Goal: Check status: Check status

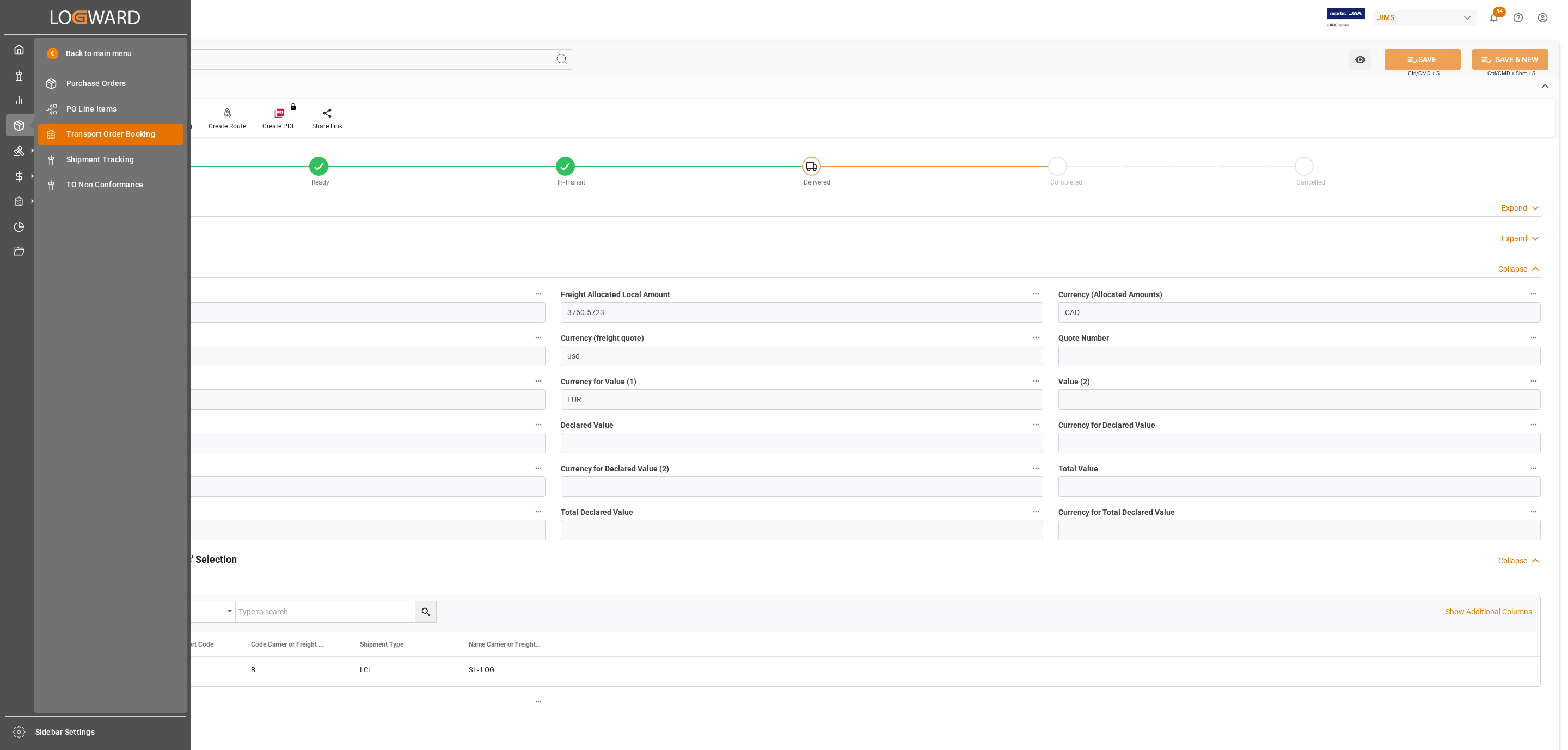
click at [115, 132] on span "Transport Order Booking" at bounding box center [125, 135] width 117 height 11
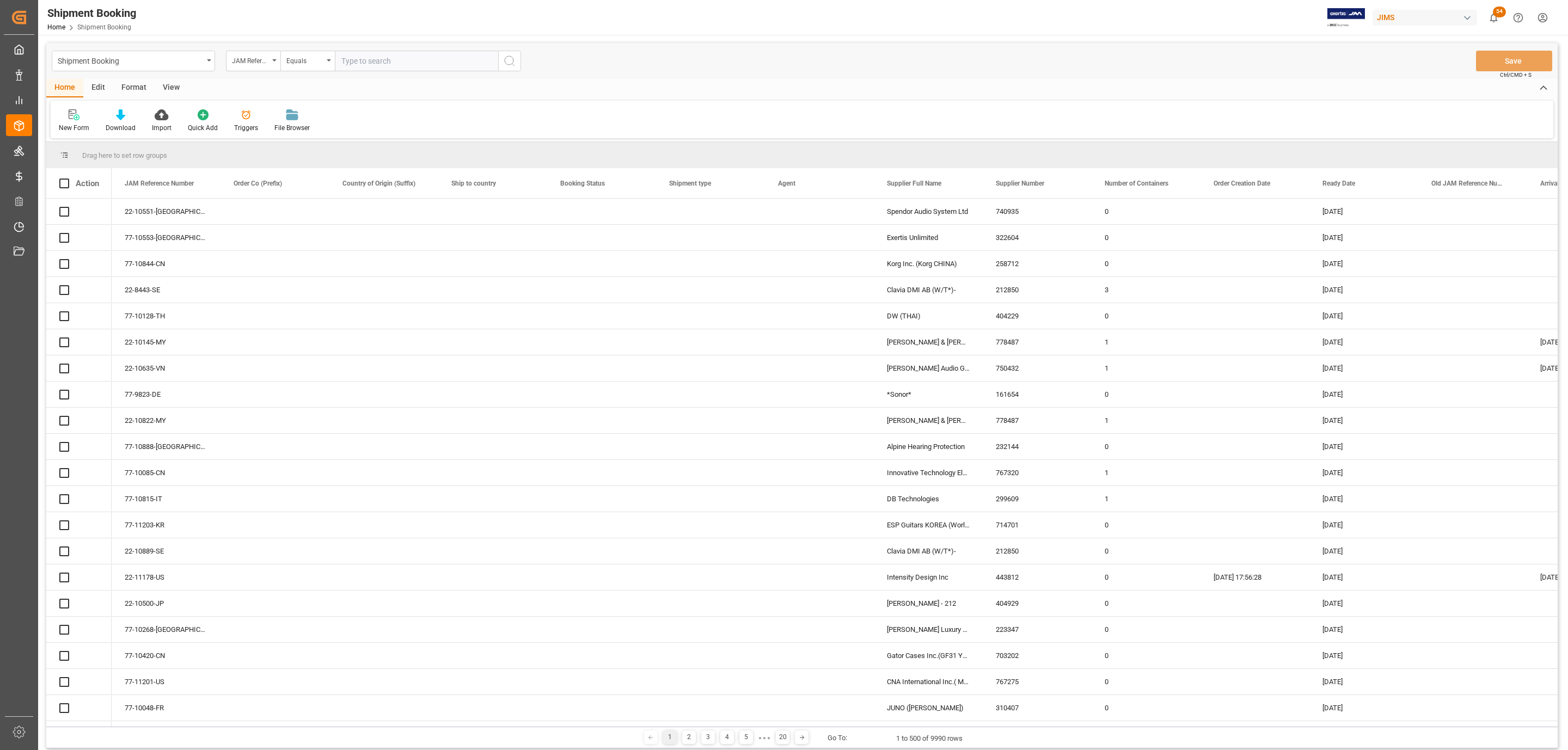
paste input "77-10473-CN"
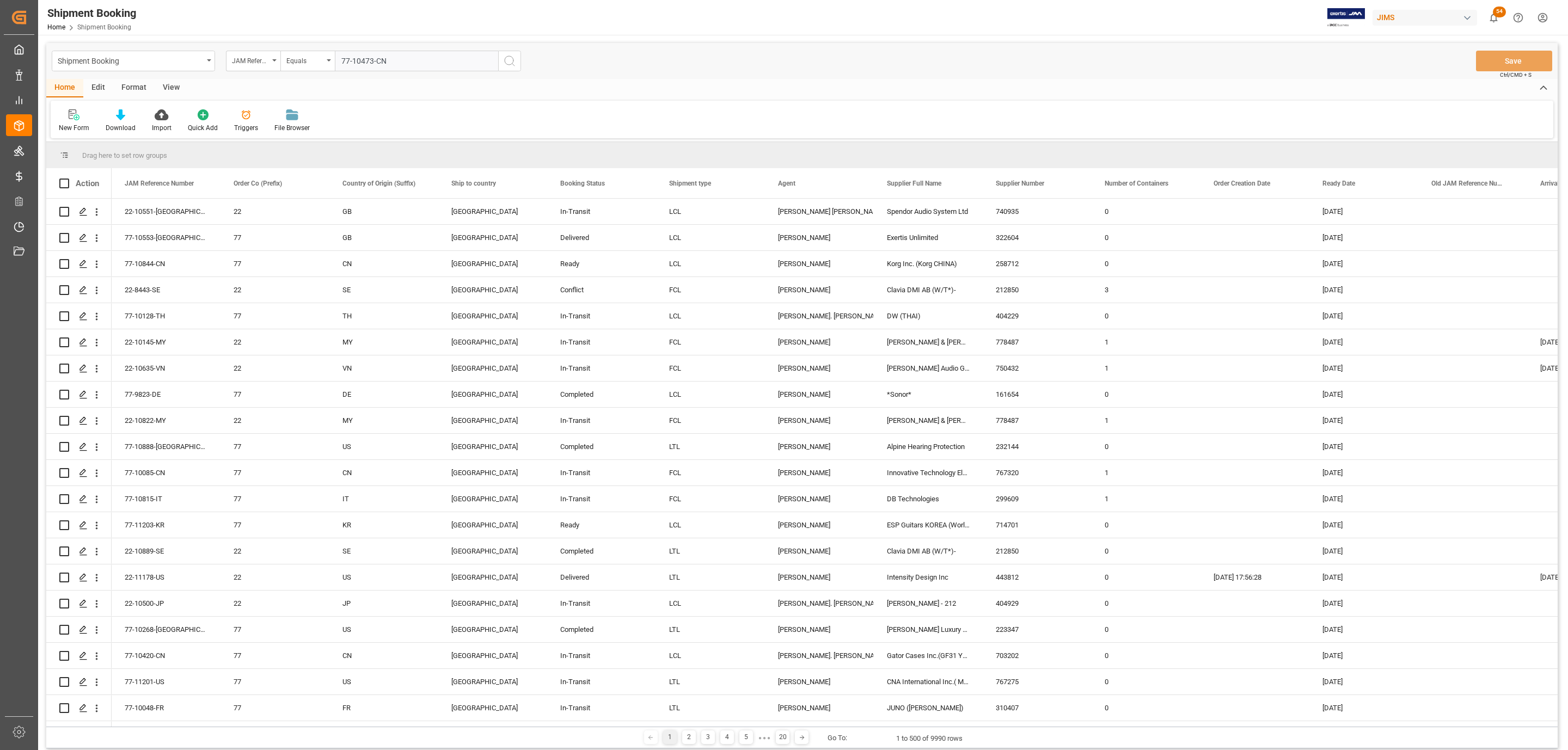
type input "77-10473-CN"
click at [516, 59] on button "search button" at bounding box center [510, 60] width 23 height 20
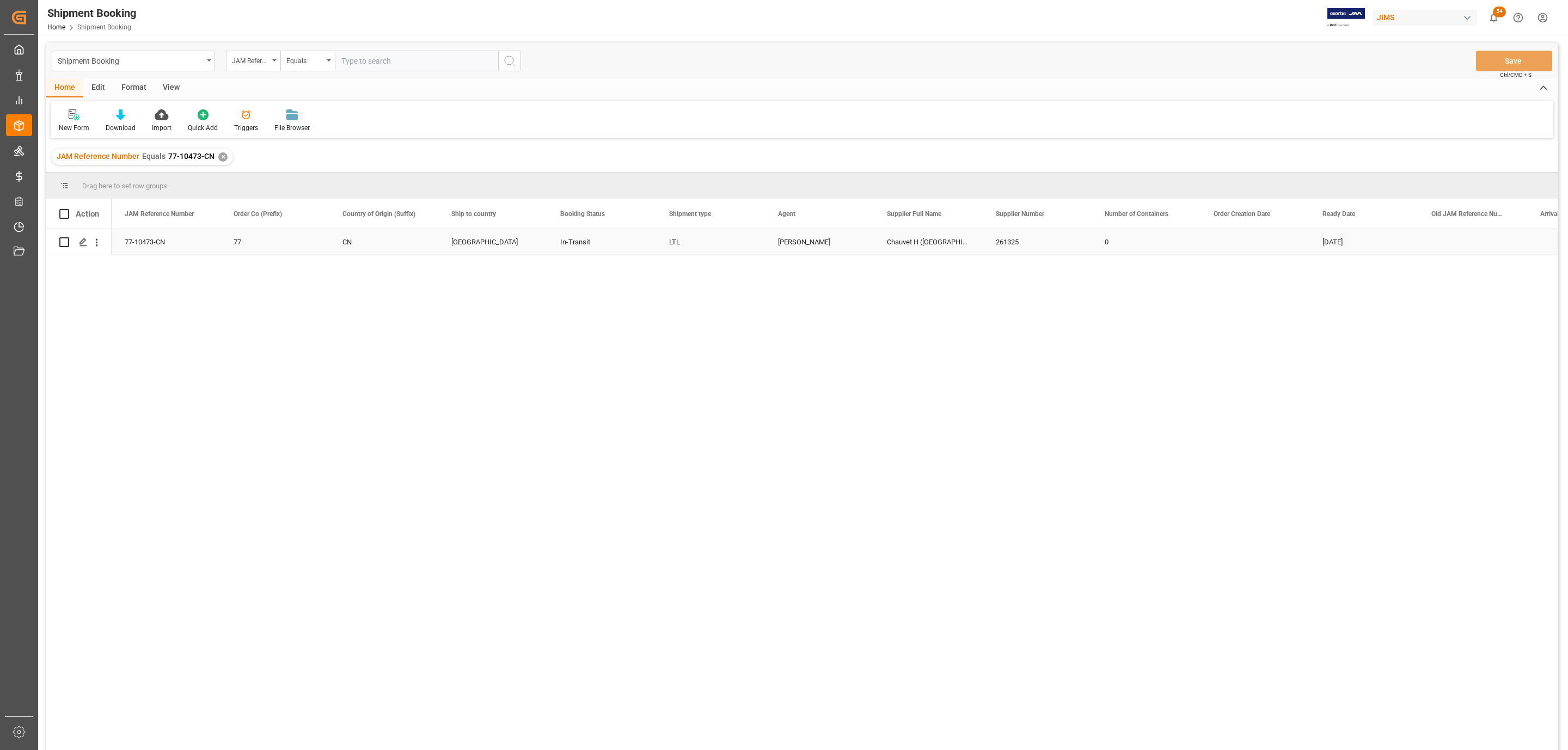
click at [81, 248] on div "Press SPACE to select this row." at bounding box center [82, 242] width 16 height 20
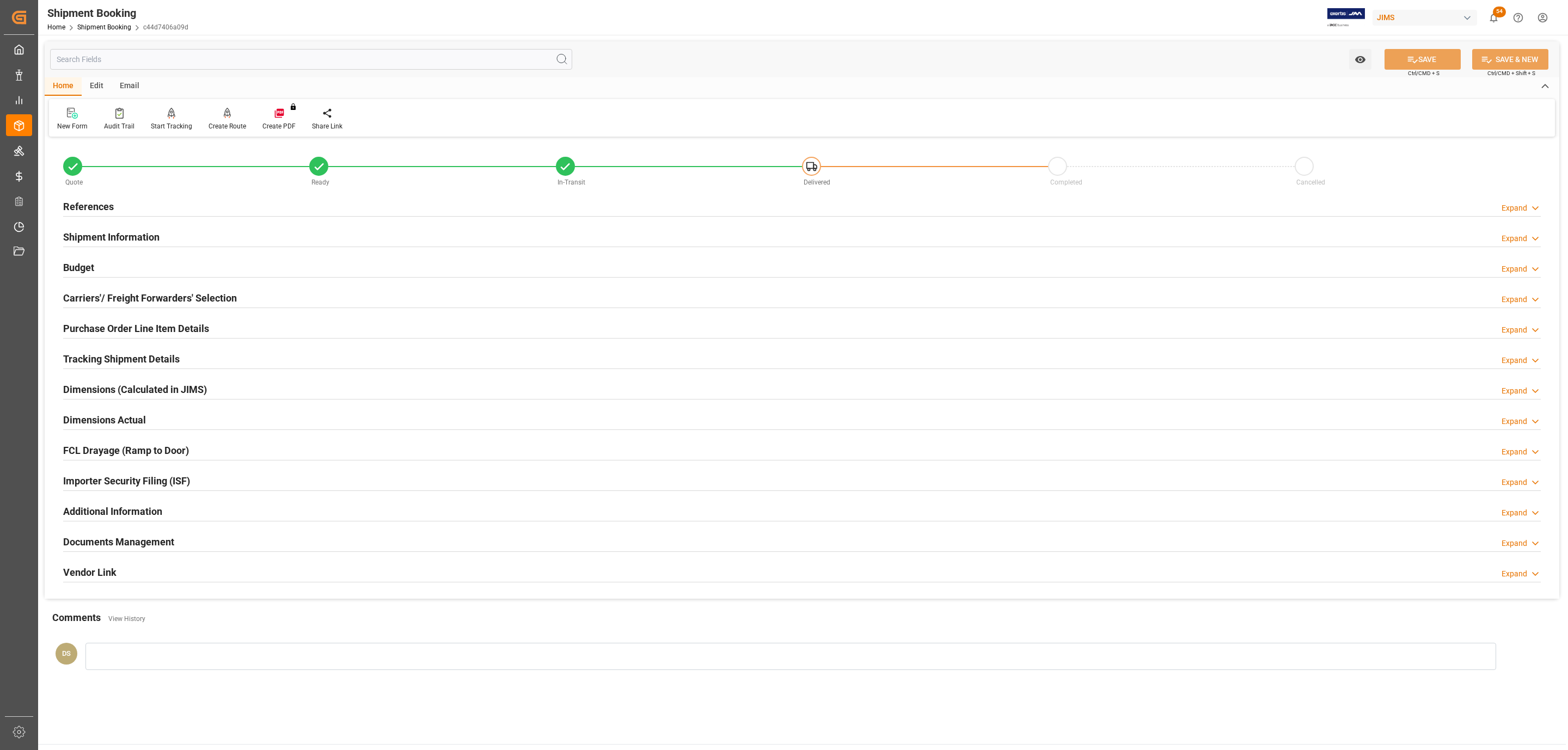
type input "19"
type input "857.8626"
type input "428.9313"
type input "1575"
type input "10400"
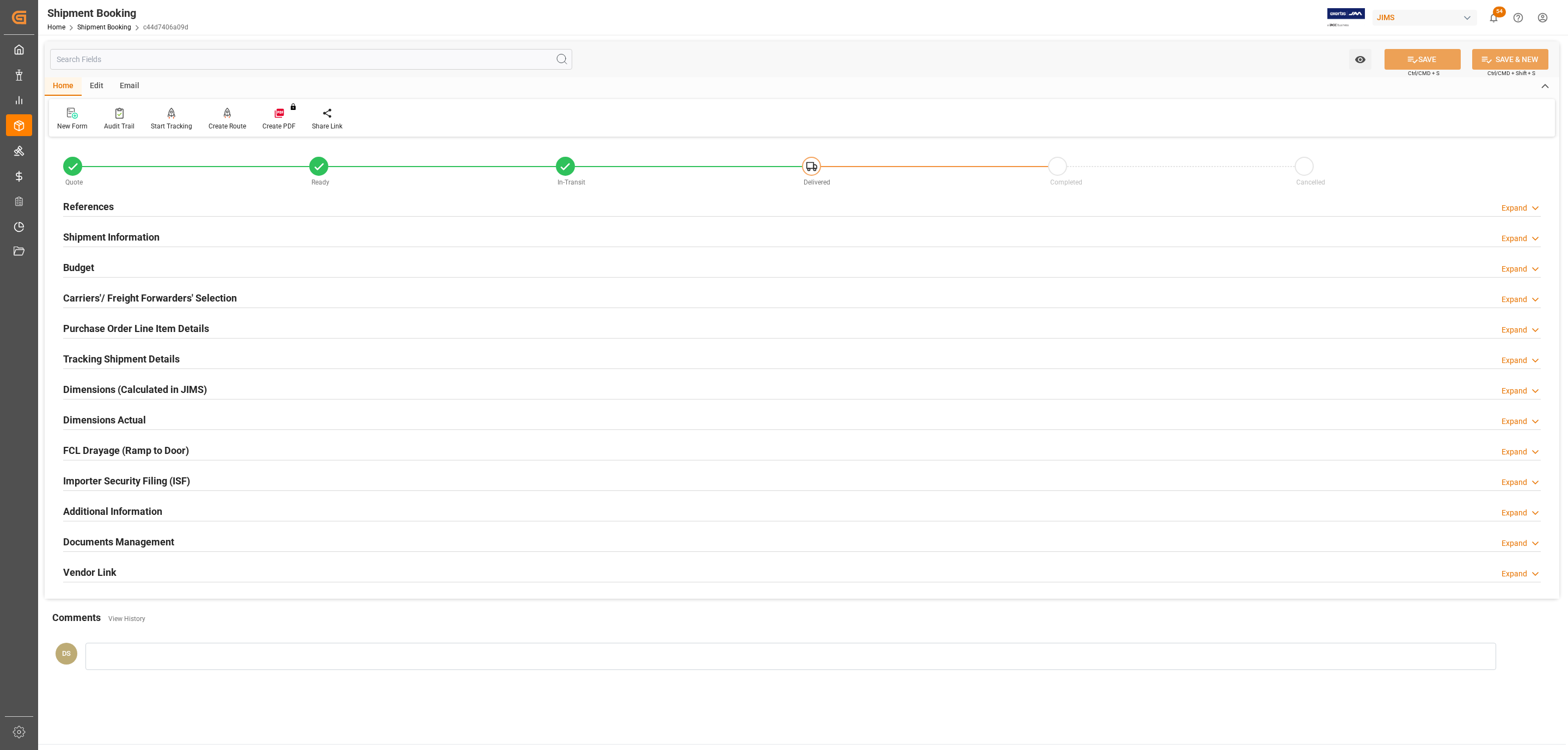
type input "10400"
click at [127, 296] on h2 "Carriers'/ Freight Forwarders' Selection" at bounding box center [149, 298] width 174 height 15
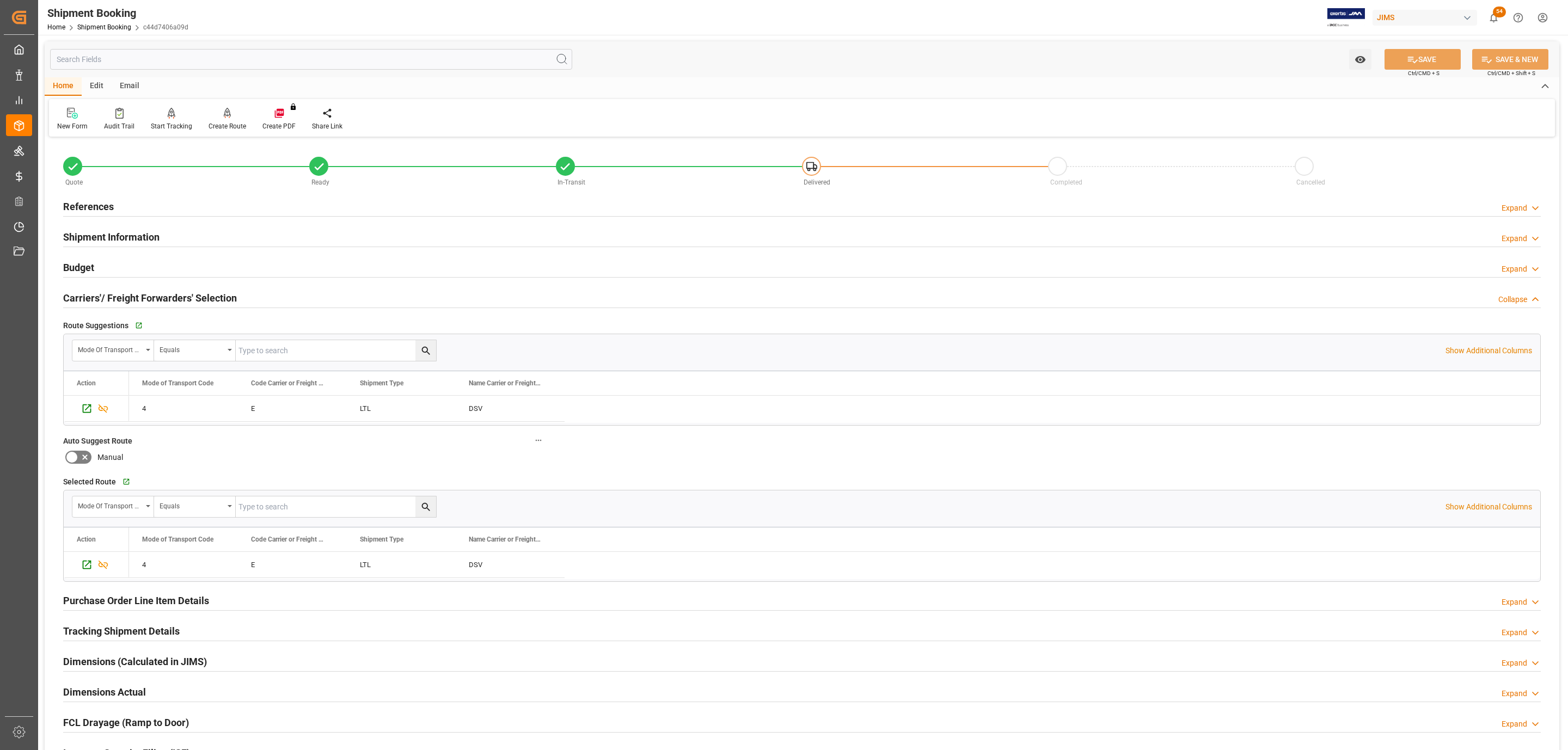
click at [122, 262] on div "Budget Expand" at bounding box center [802, 266] width 1477 height 20
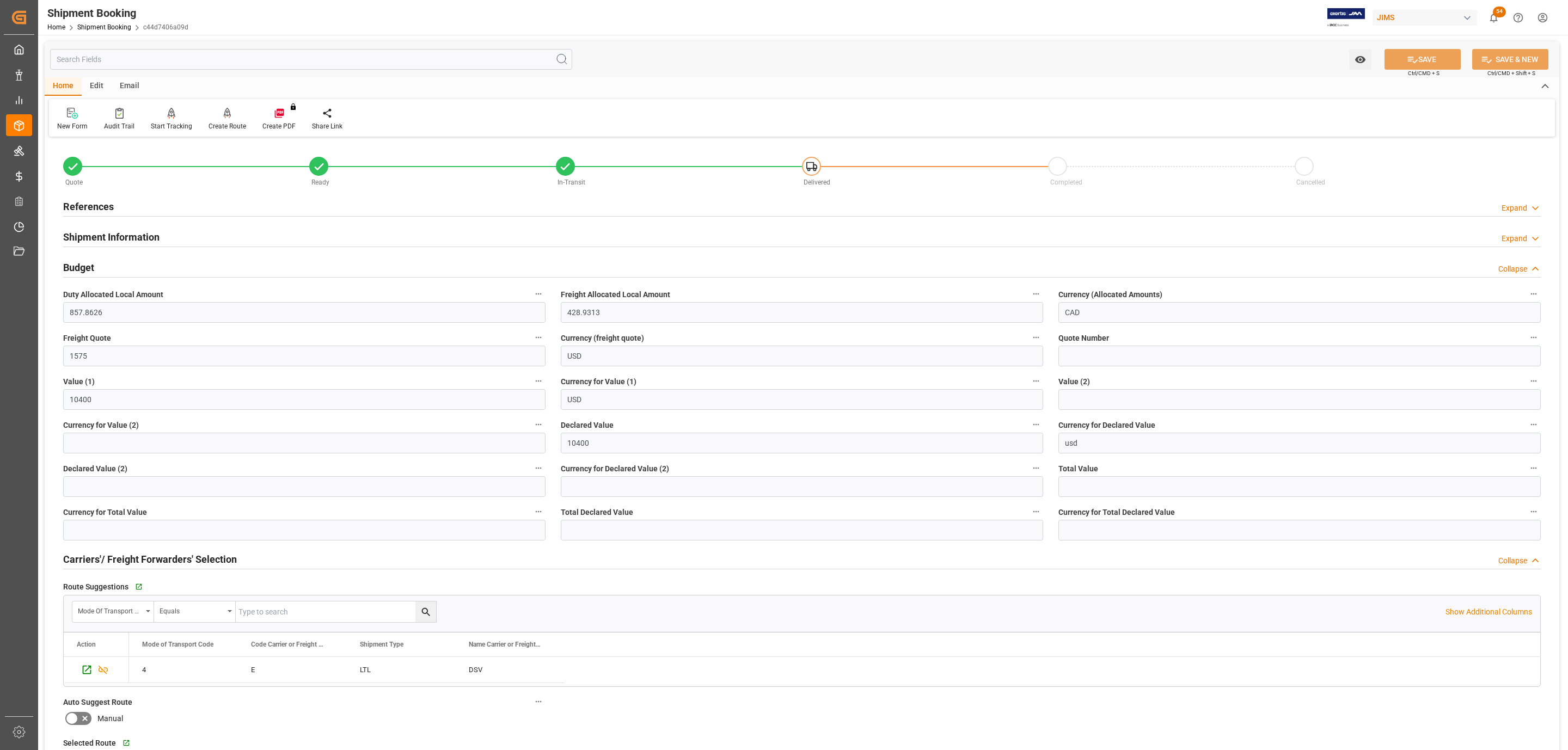
click at [130, 234] on h2 "Shipment Information" at bounding box center [111, 237] width 96 height 15
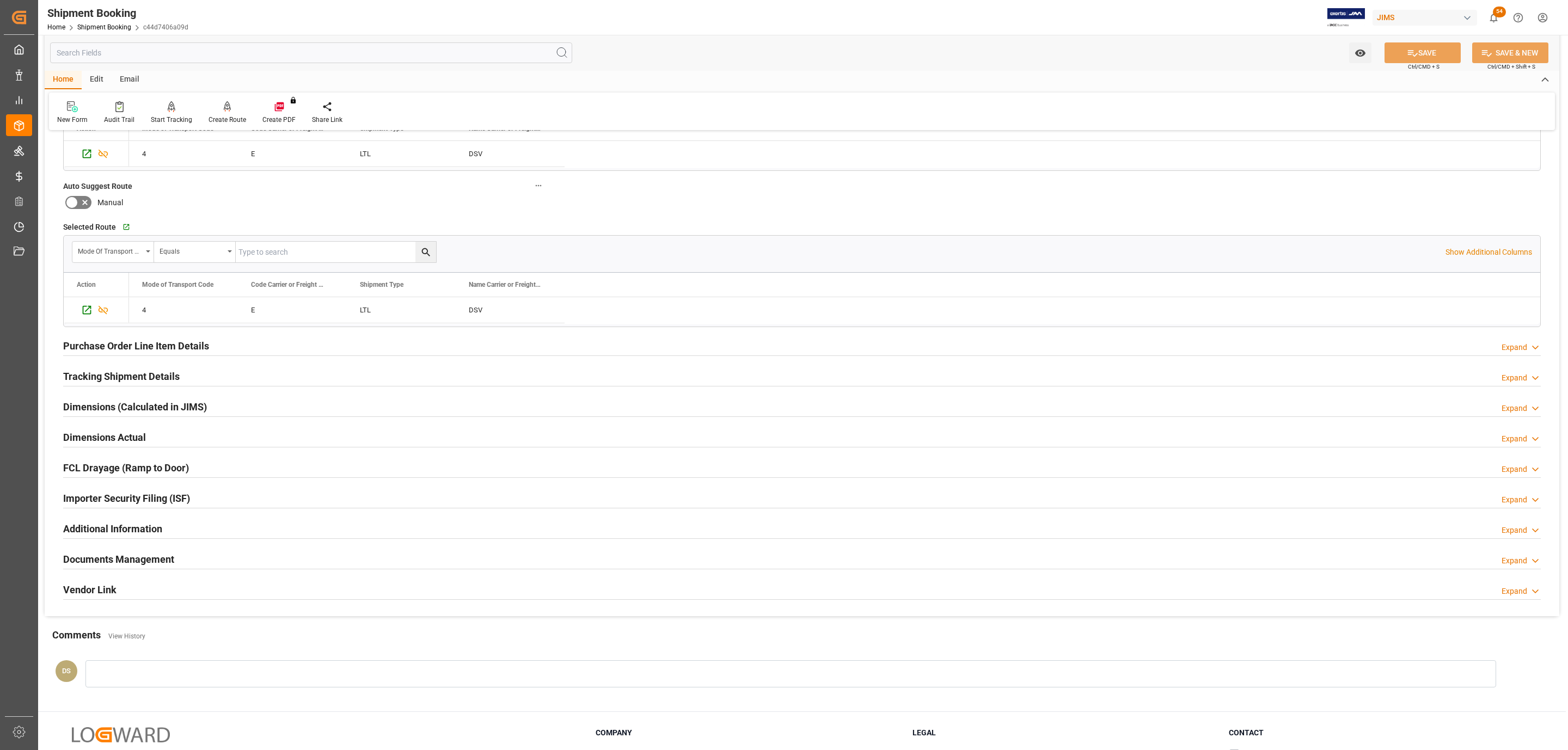
scroll to position [980, 0]
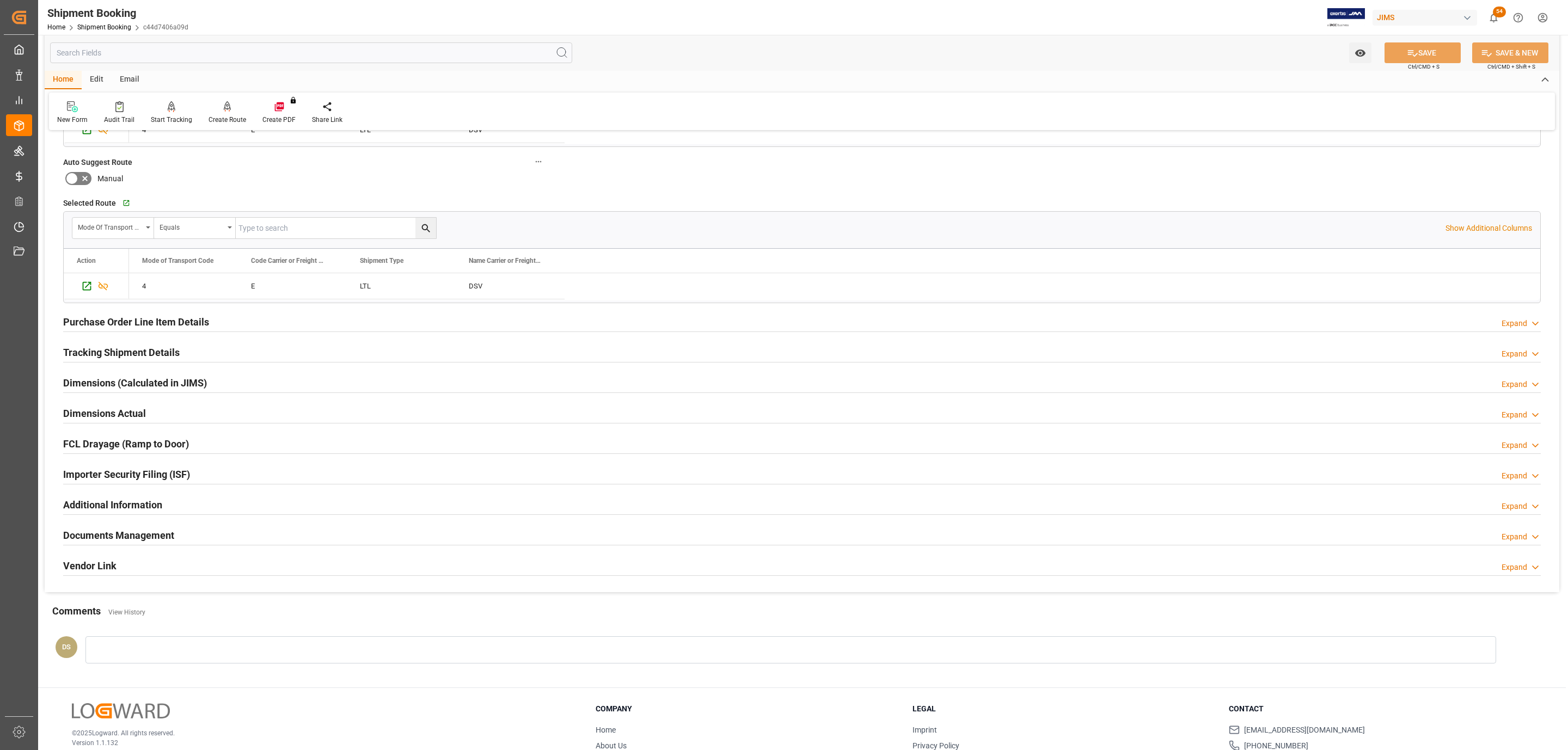
click at [145, 543] on h2 "Documents Management" at bounding box center [118, 536] width 111 height 15
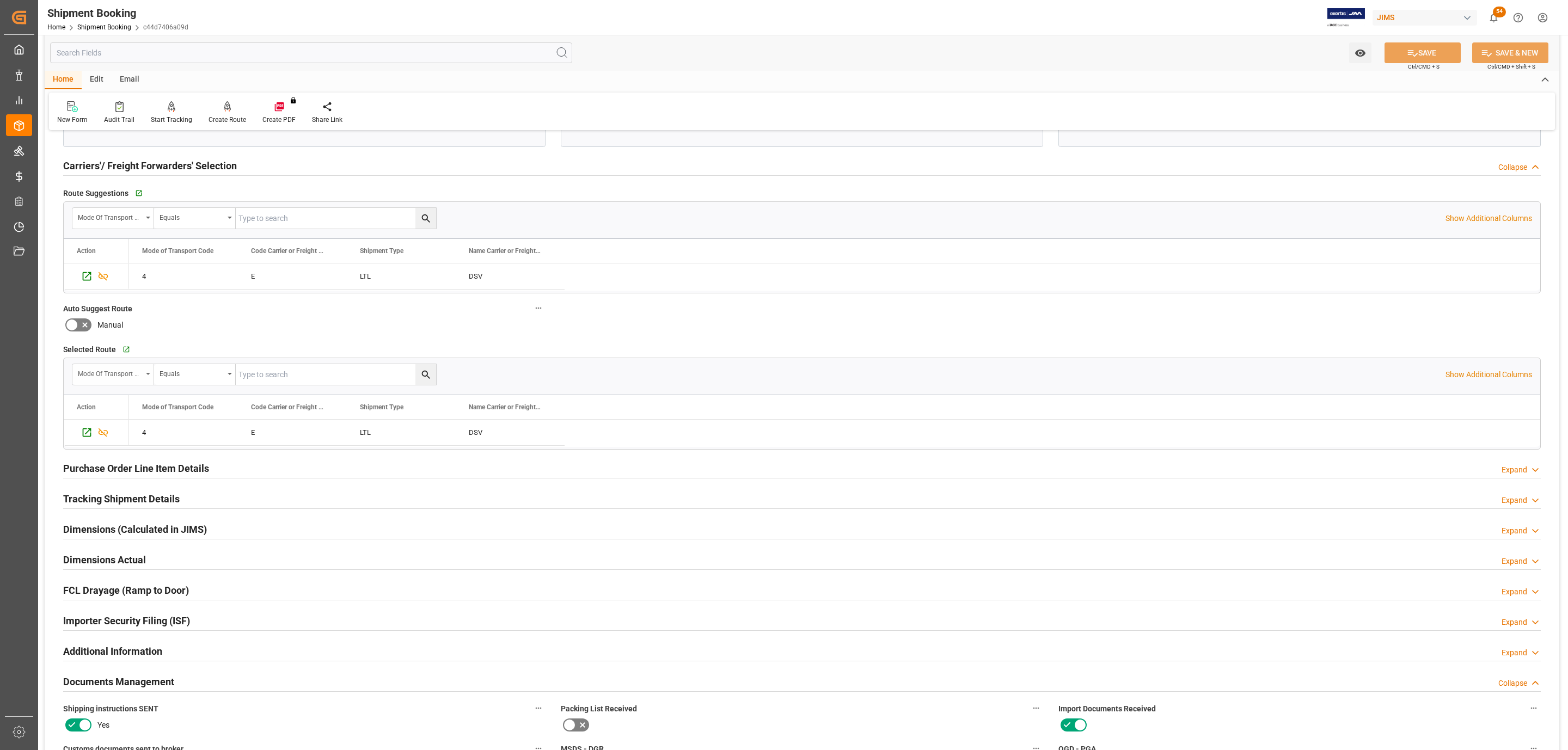
scroll to position [735, 0]
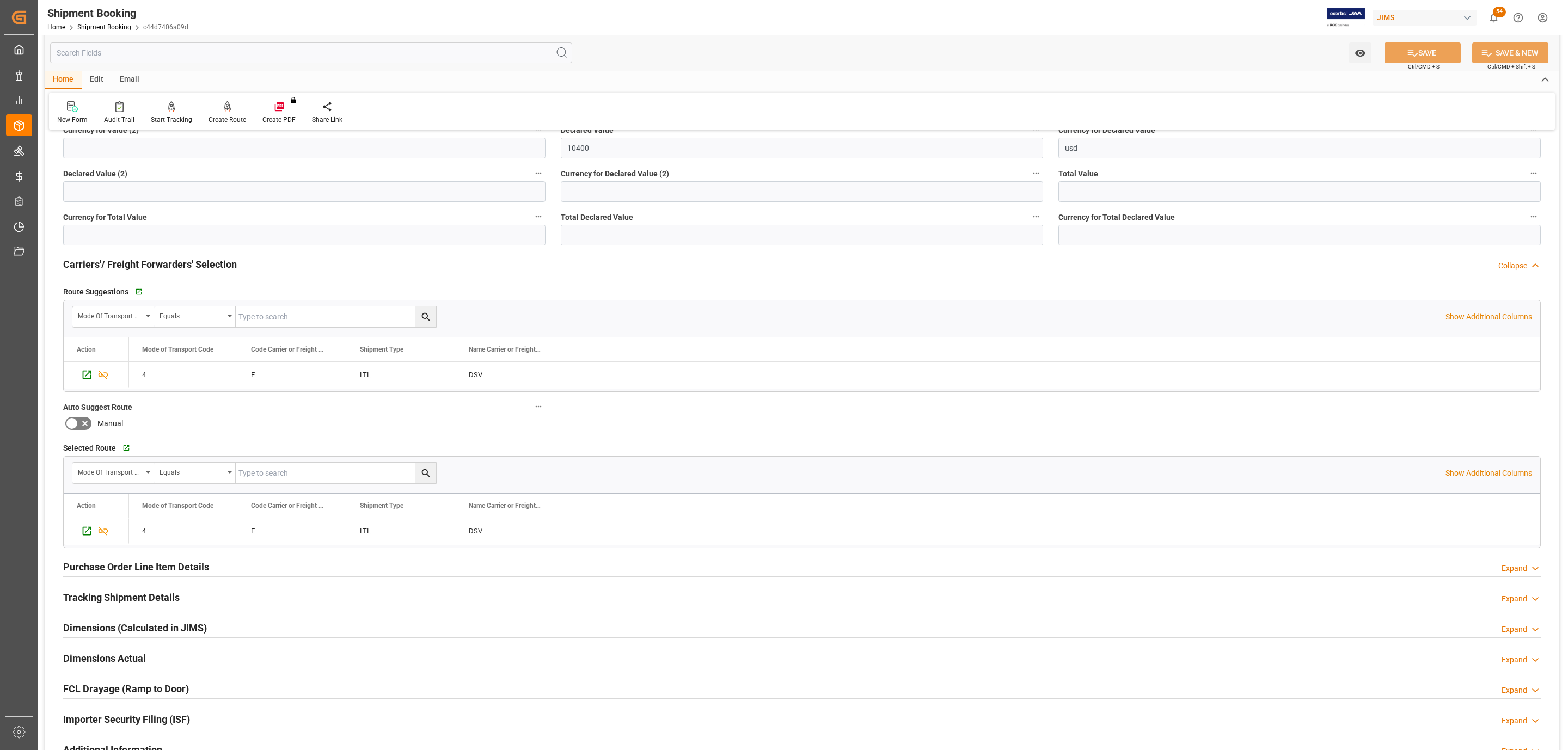
click at [116, 267] on h2 "Carriers'/ Freight Forwarders' Selection" at bounding box center [149, 264] width 174 height 15
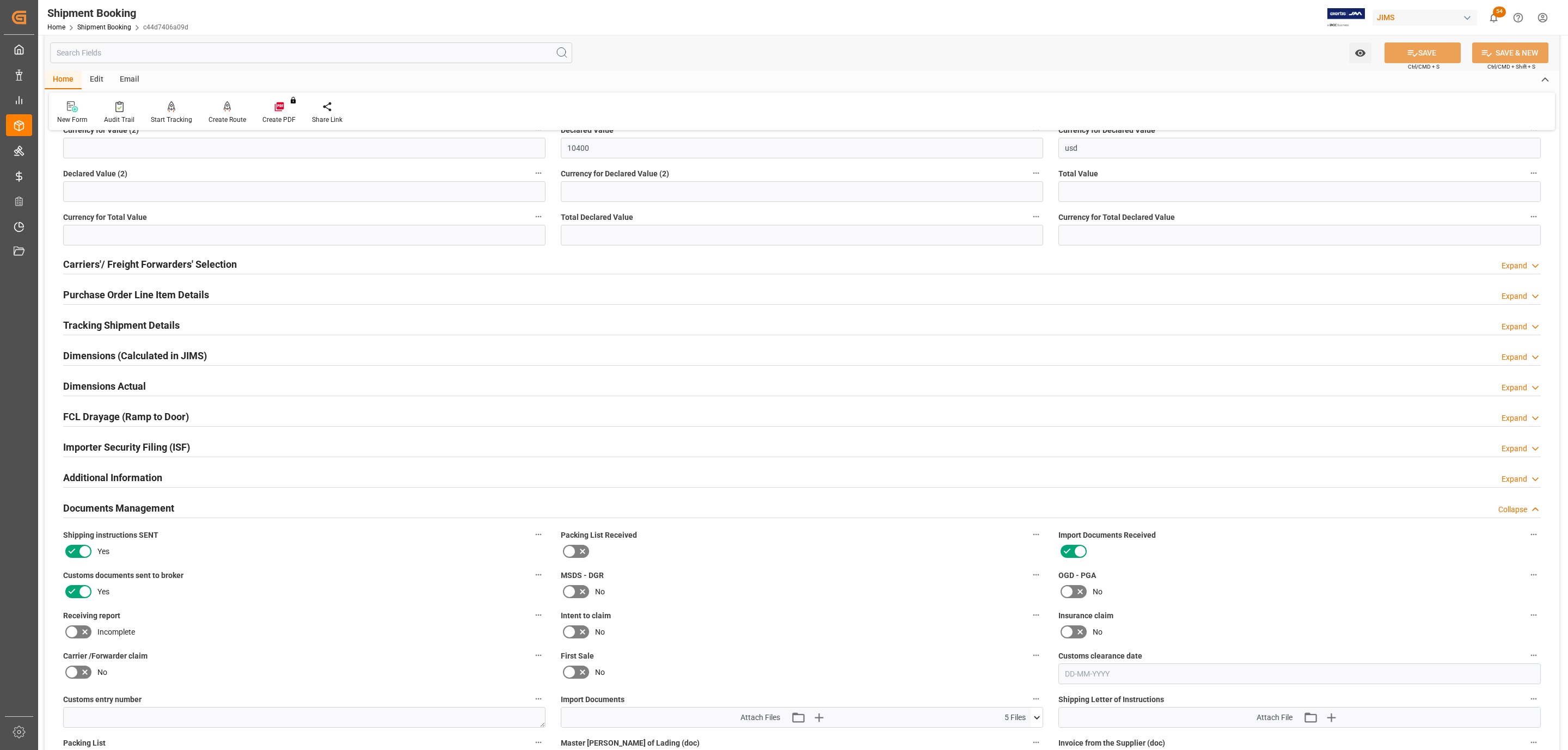
click at [121, 327] on h2 "Tracking Shipment Details" at bounding box center [121, 325] width 117 height 15
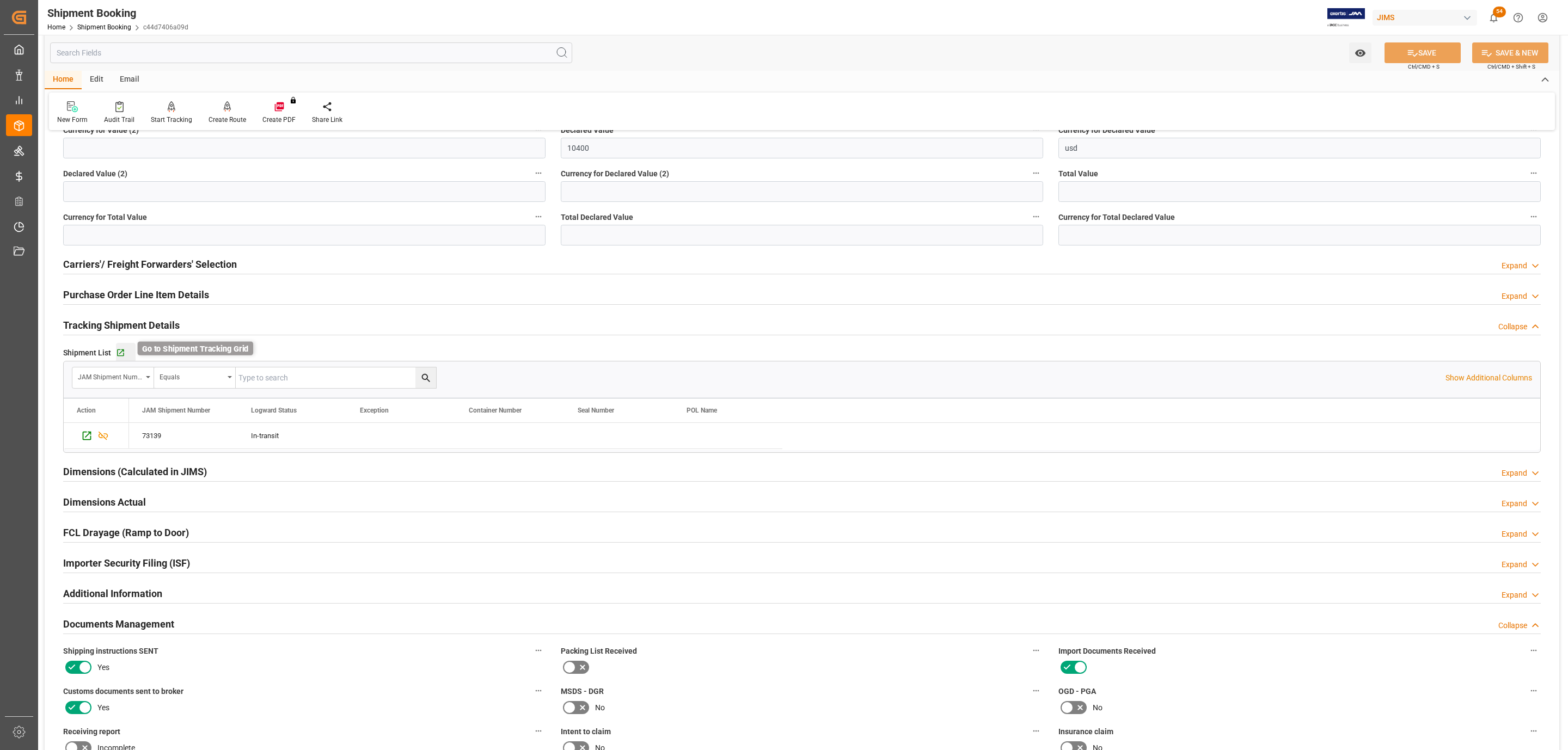
click at [118, 353] on icon "button" at bounding box center [120, 352] width 9 height 9
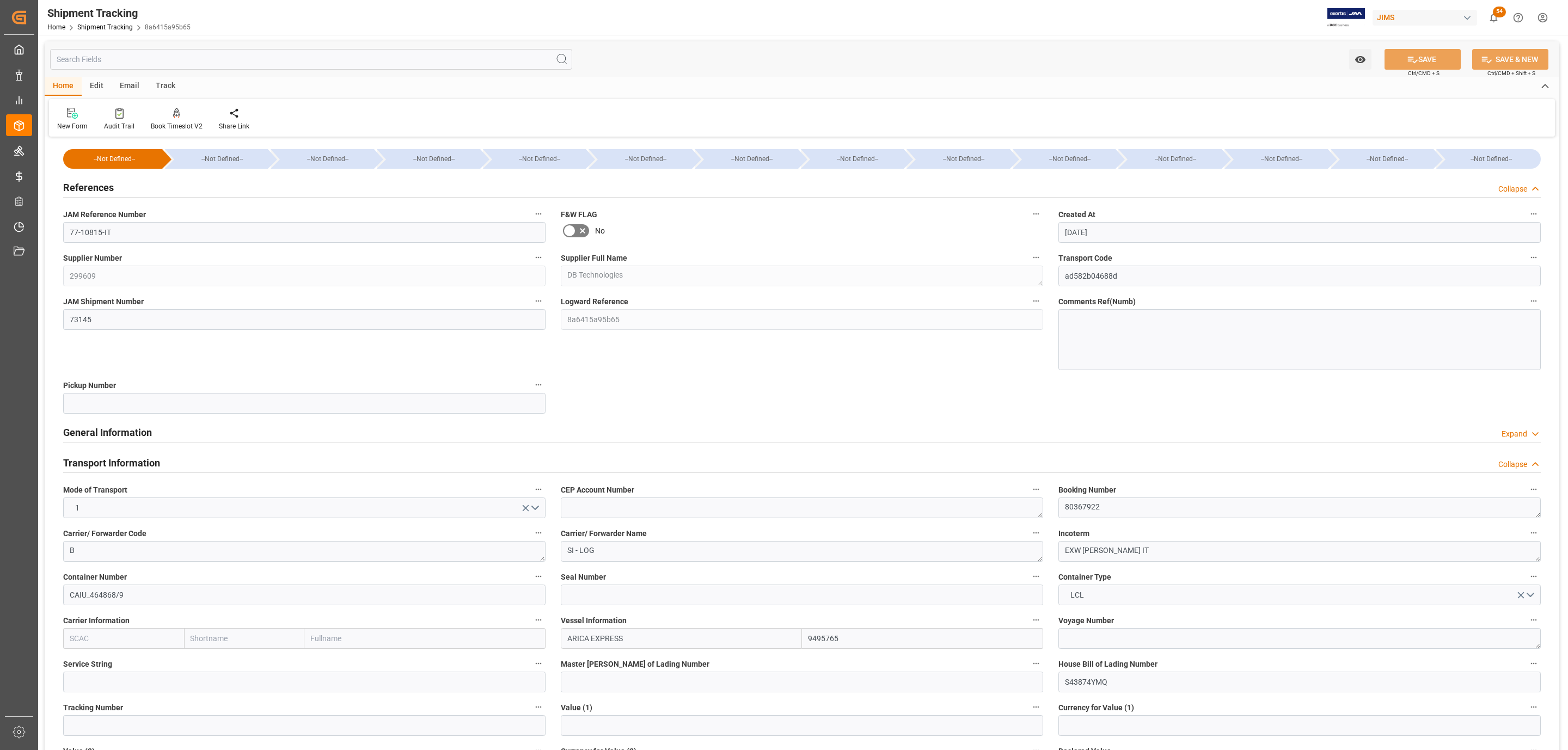
scroll to position [245, 0]
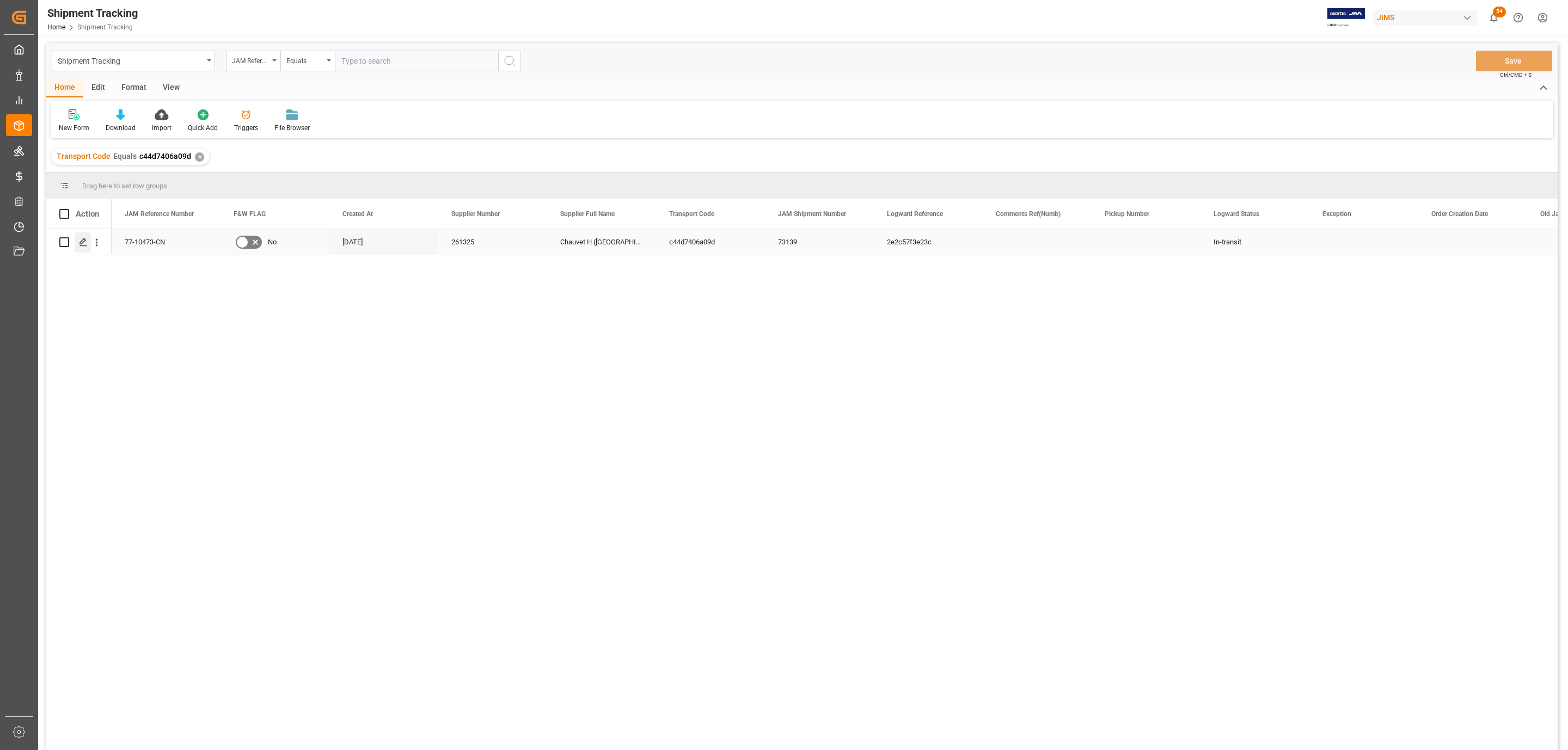
click at [77, 248] on div "Press SPACE to select this row." at bounding box center [82, 242] width 16 height 20
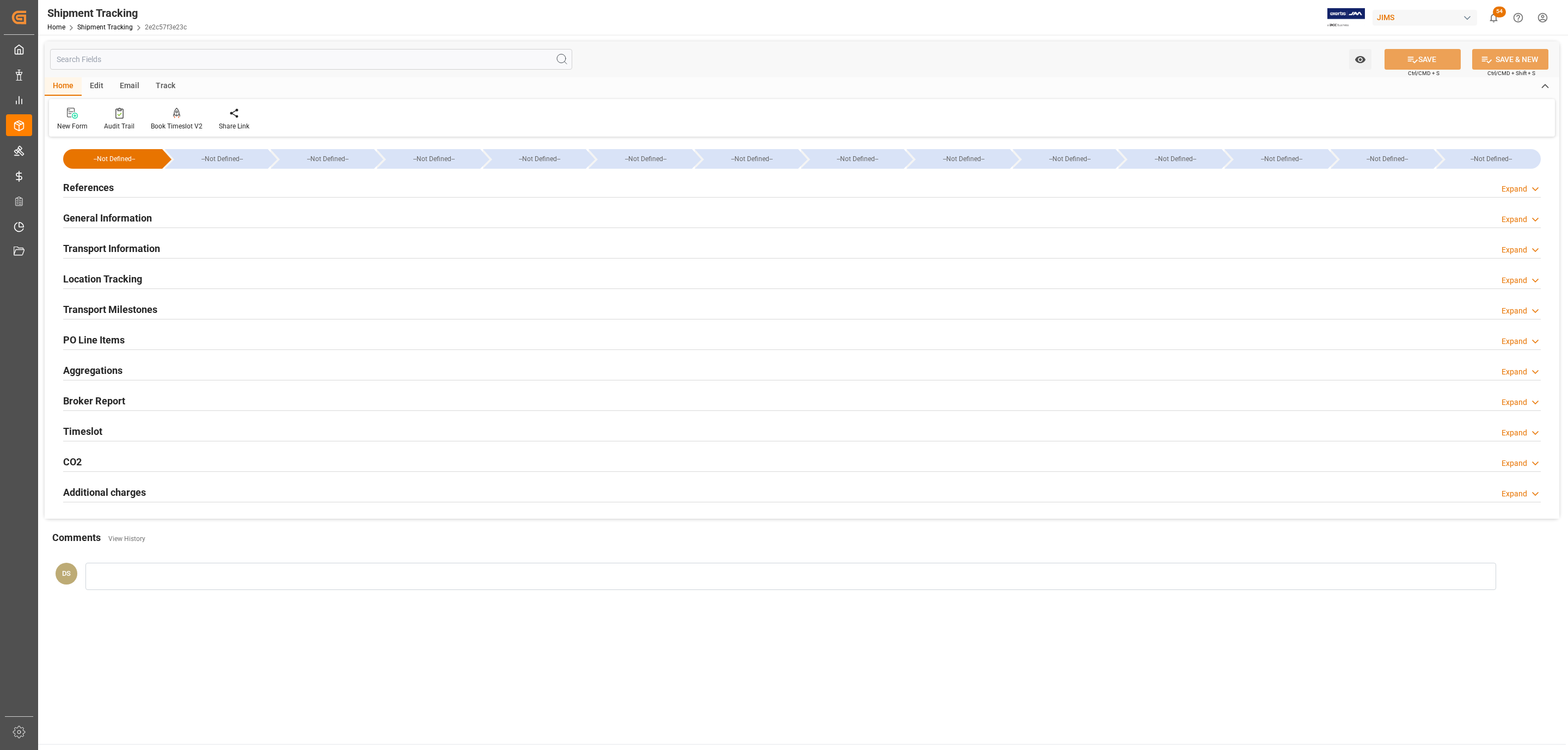
type input "11-09-2025 00:00"
type input "16-09-2025 00:00"
type input "19-09-2025 00:00"
click at [168, 302] on div "Transport Milestones Expand" at bounding box center [802, 308] width 1477 height 20
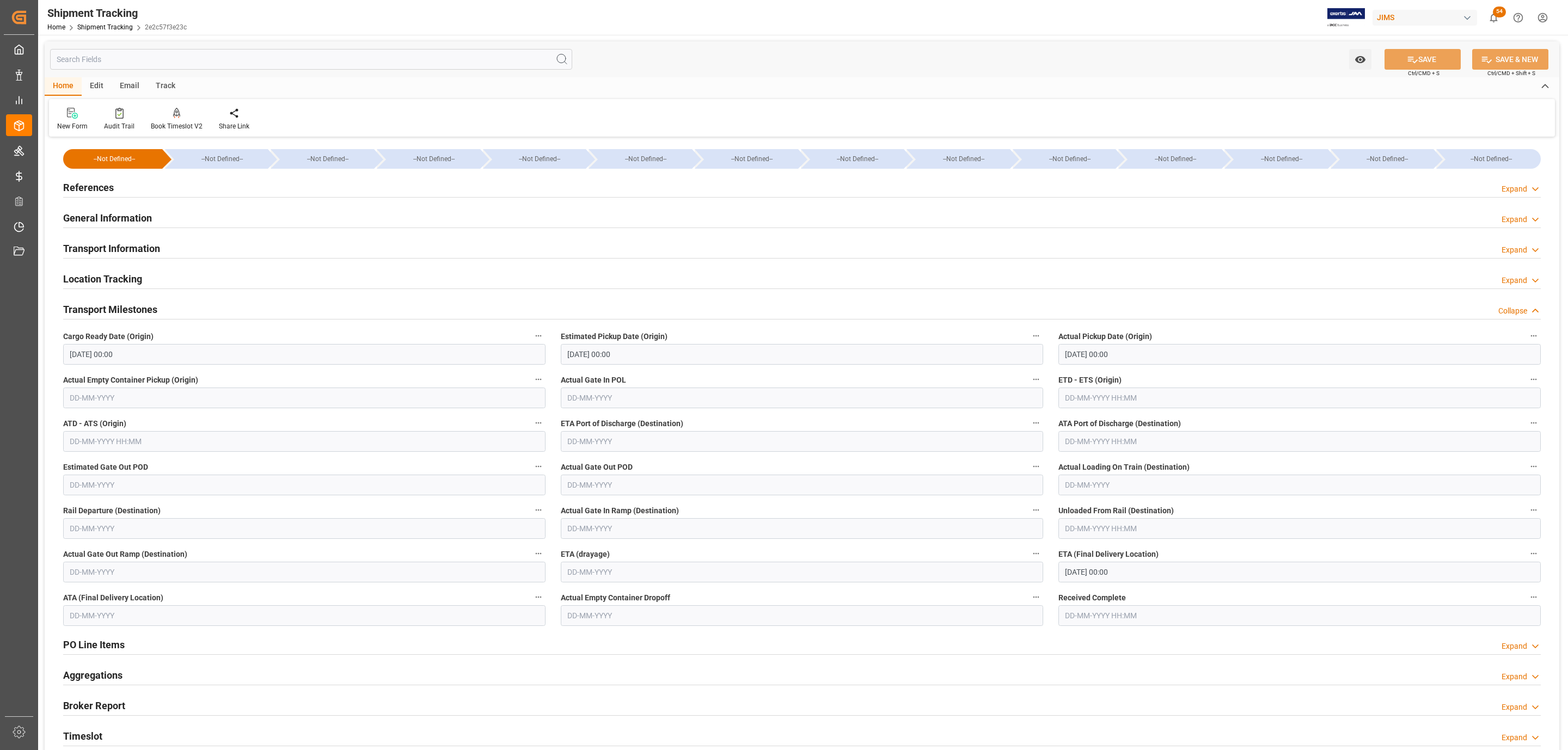
click at [1164, 573] on input "23-09-2025 00:00" at bounding box center [1300, 571] width 483 height 20
click at [1069, 724] on span "29" at bounding box center [1072, 723] width 7 height 7
type input "29-09-2025 00:00"
click at [1422, 49] on div "SAVE Ctrl/CMD + S" at bounding box center [1423, 59] width 99 height 20
click at [601, 446] on input "text" at bounding box center [802, 441] width 483 height 20
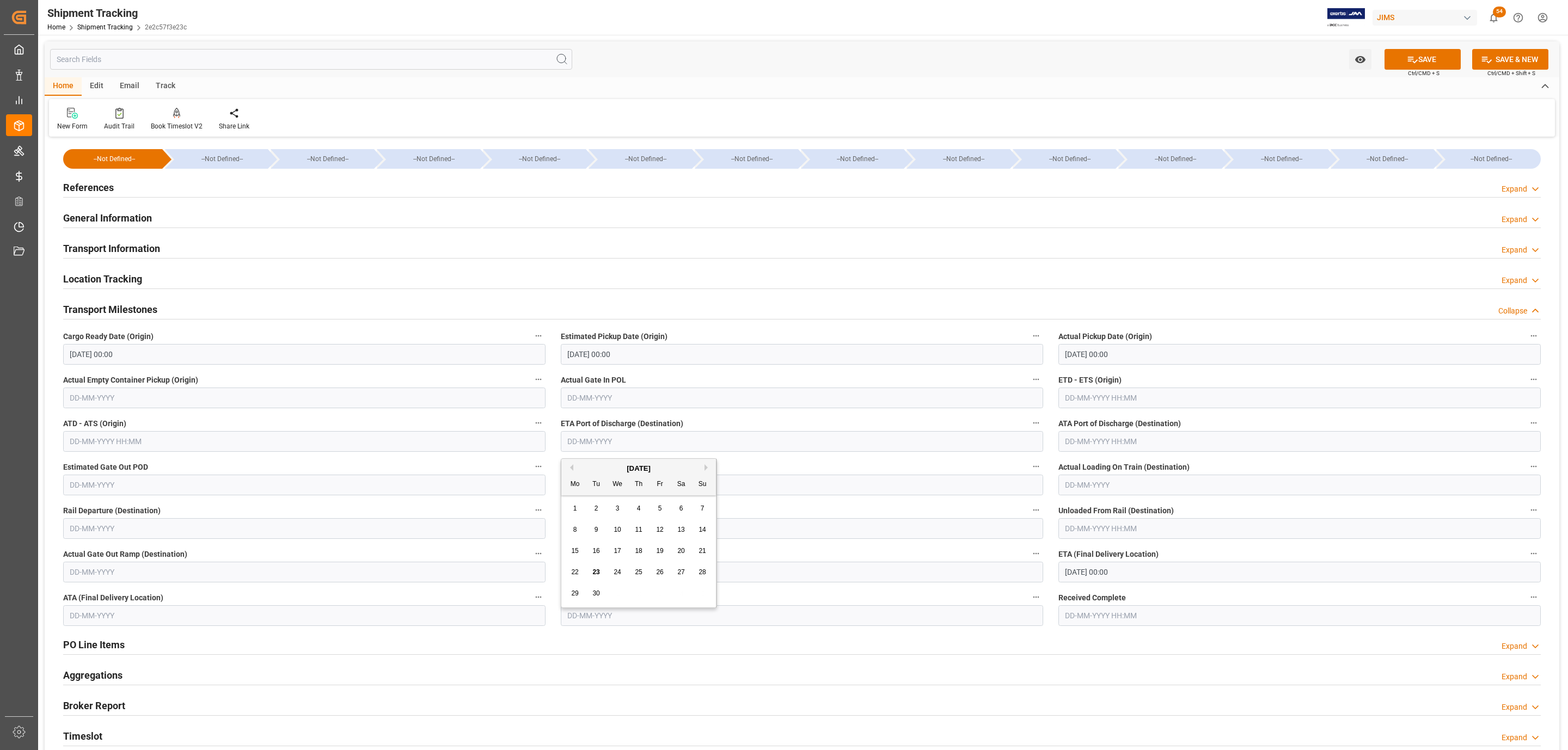
click at [636, 571] on span "25" at bounding box center [638, 571] width 7 height 7
type input "[DATE]"
click at [1401, 58] on button "SAVE" at bounding box center [1422, 59] width 76 height 20
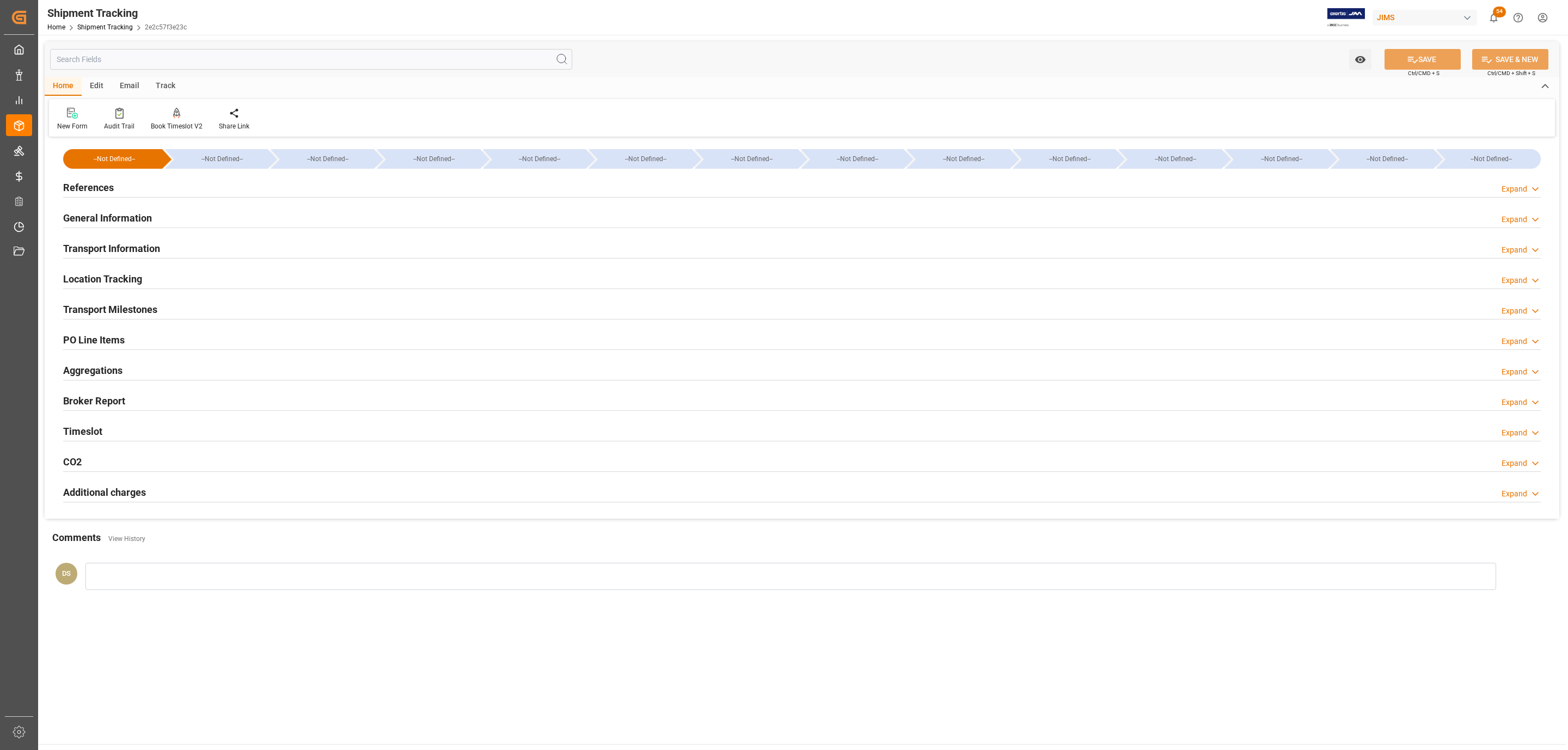
click at [136, 187] on div "References Expand" at bounding box center [802, 186] width 1477 height 20
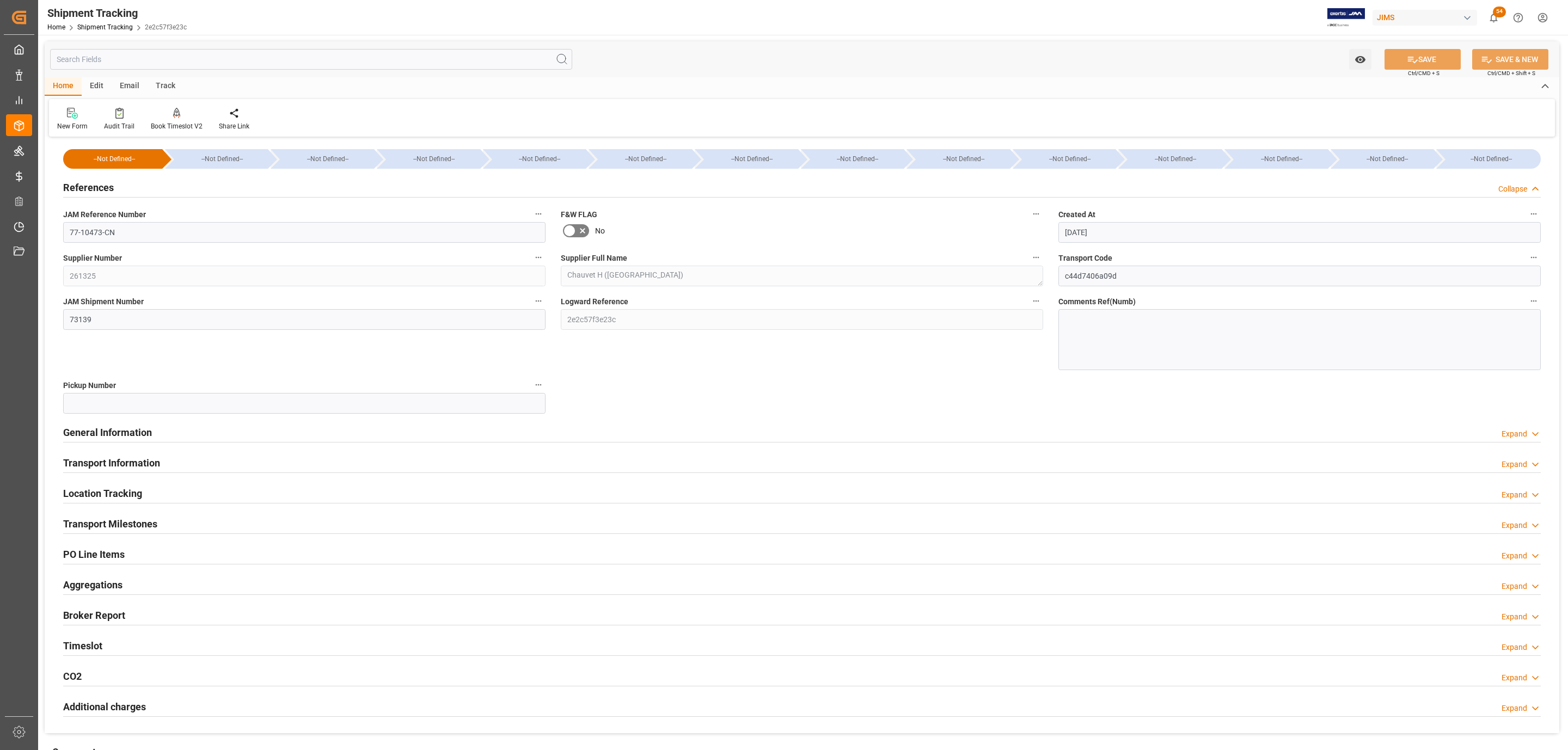
click at [136, 187] on div "References Collapse" at bounding box center [802, 186] width 1477 height 20
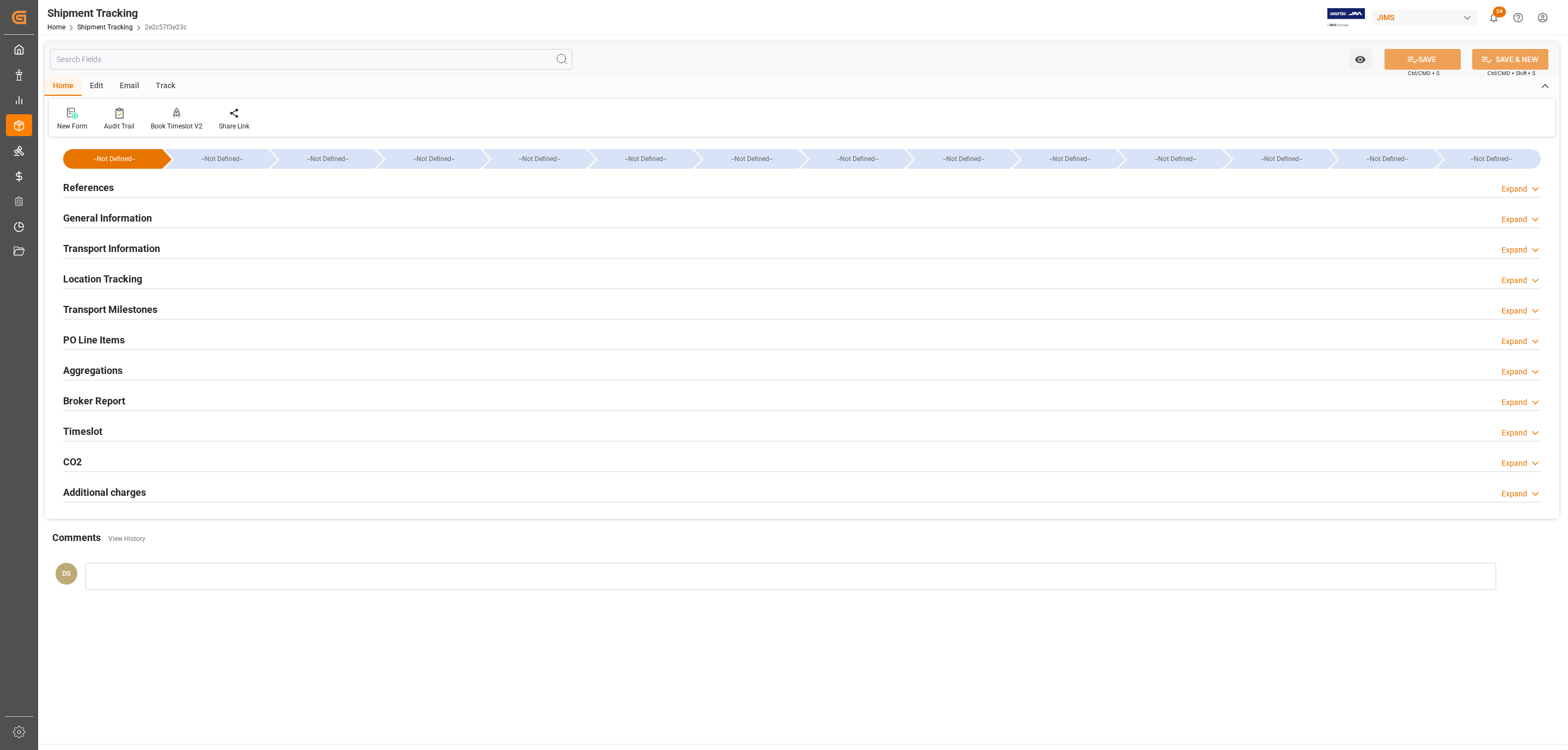
click at [123, 244] on h2 "Transport Information" at bounding box center [111, 249] width 97 height 15
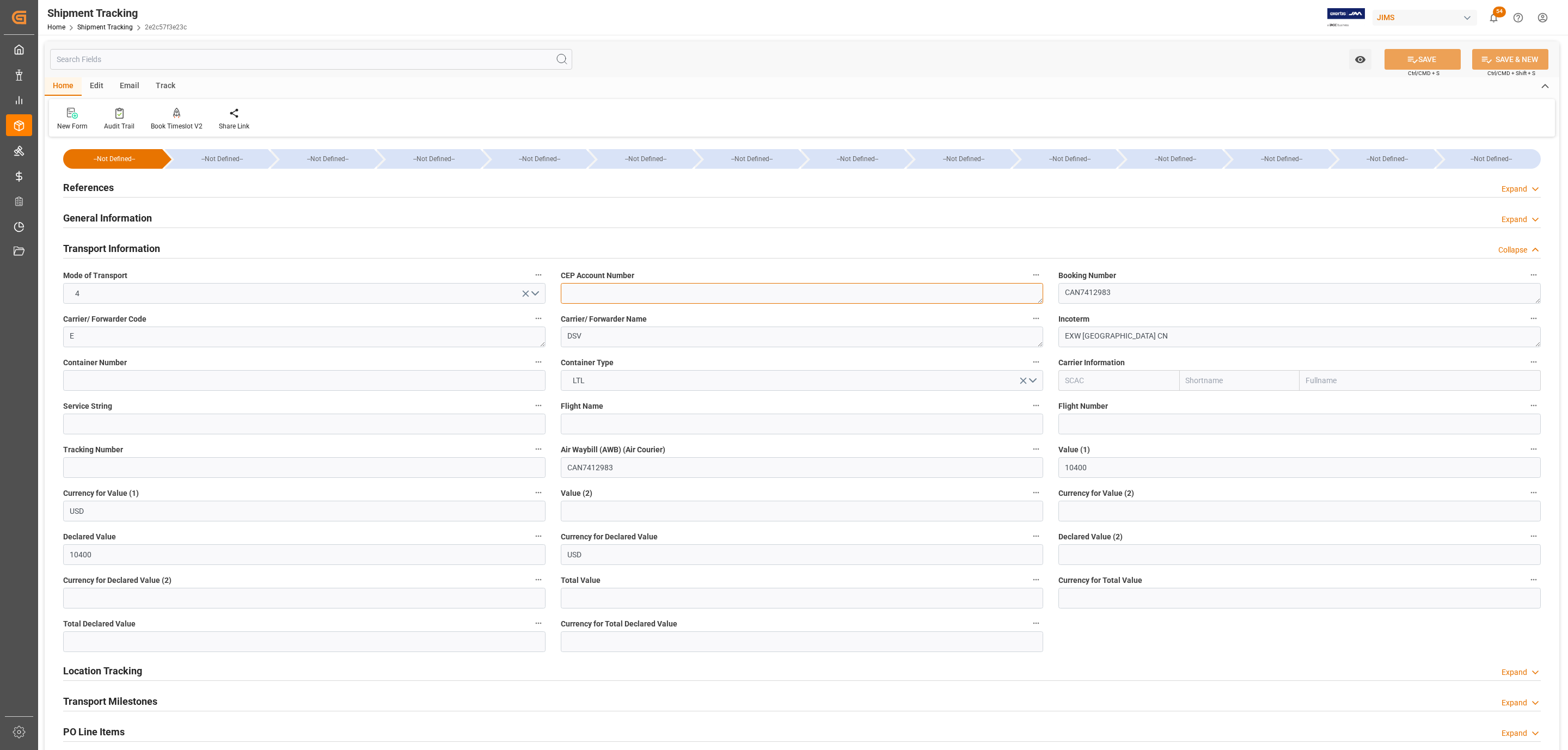
click at [863, 301] on textarea at bounding box center [802, 293] width 483 height 20
click at [163, 438] on div "Service String" at bounding box center [304, 416] width 497 height 43
